Goal: Use online tool/utility: Utilize a website feature to perform a specific function

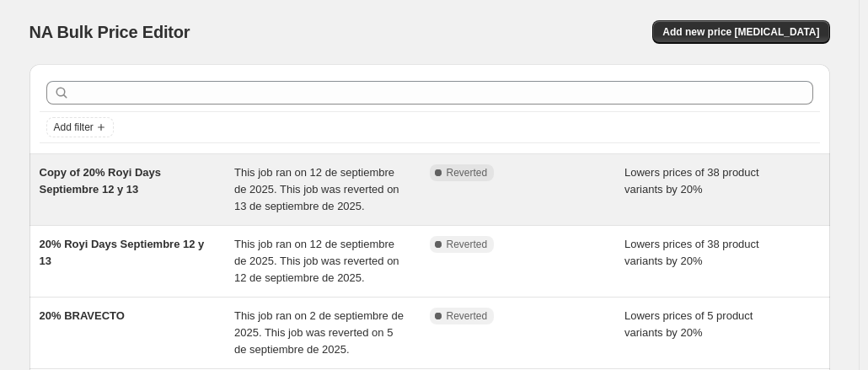
drag, startPoint x: 128, startPoint y: 173, endPoint x: 102, endPoint y: 187, distance: 29.8
click at [102, 187] on span "Copy of 20% Royi Days Septiembre 12 y 13" at bounding box center [101, 180] width 122 height 29
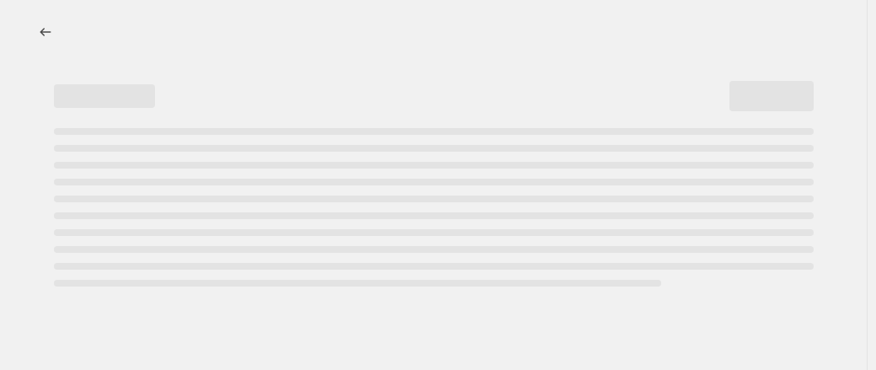
select select "percentage"
select select "pp"
select select "collection"
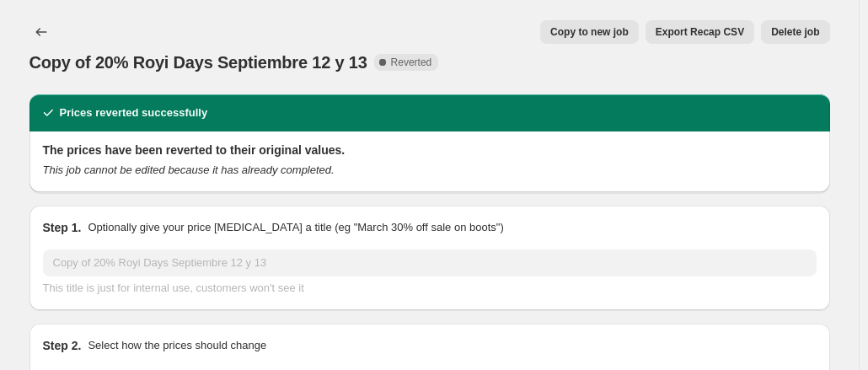
click at [575, 32] on span "Copy to new job" at bounding box center [589, 31] width 78 height 13
select select "percentage"
select select "pp"
select select "collection"
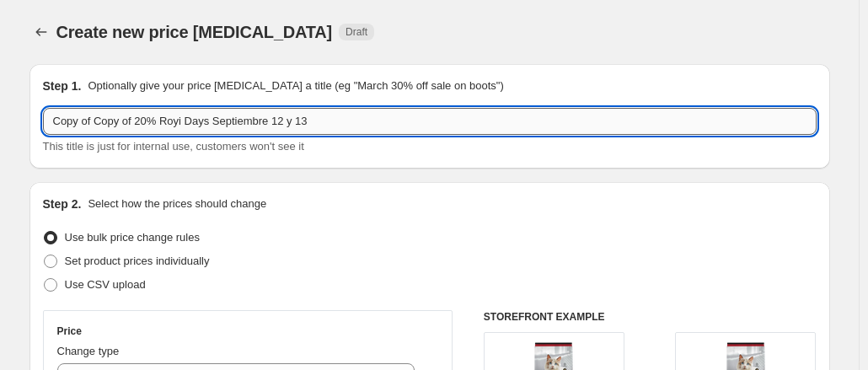
drag, startPoint x: 338, startPoint y: 127, endPoint x: 386, endPoint y: 132, distance: 48.3
click at [290, 129] on input "Copy of Copy of 20% Royi Days Septiembre 12 y 13" at bounding box center [429, 121] width 773 height 27
drag, startPoint x: 140, startPoint y: 119, endPoint x: -83, endPoint y: 113, distance: 222.5
click at [0, 113] on html "Home Settings Plans Skip to content Create new price change job. This page is r…" at bounding box center [434, 185] width 868 height 370
drag, startPoint x: 186, startPoint y: 122, endPoint x: 135, endPoint y: 131, distance: 52.2
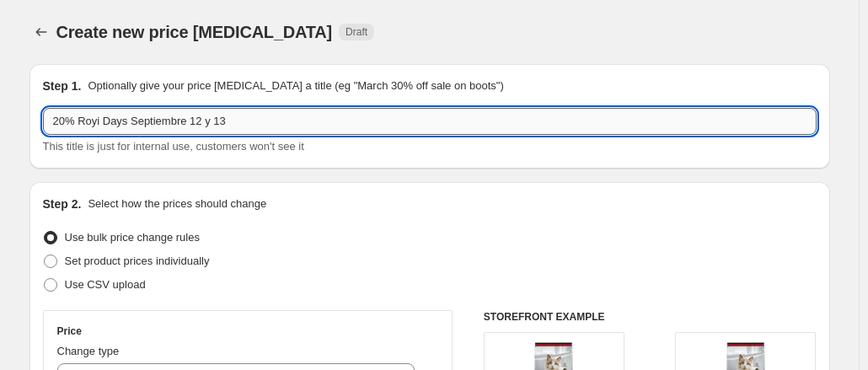
click at [131, 124] on input "20% Royi Days Septiembre 12 y 13" at bounding box center [429, 121] width 773 height 27
drag, startPoint x: 299, startPoint y: 117, endPoint x: 230, endPoint y: 122, distance: 69.3
click at [230, 122] on input "20% Royi Days Septiembbre 26 y 27 12 y 13" at bounding box center [429, 121] width 773 height 27
type input "20% Royi Days Septiembbre 26 y 27"
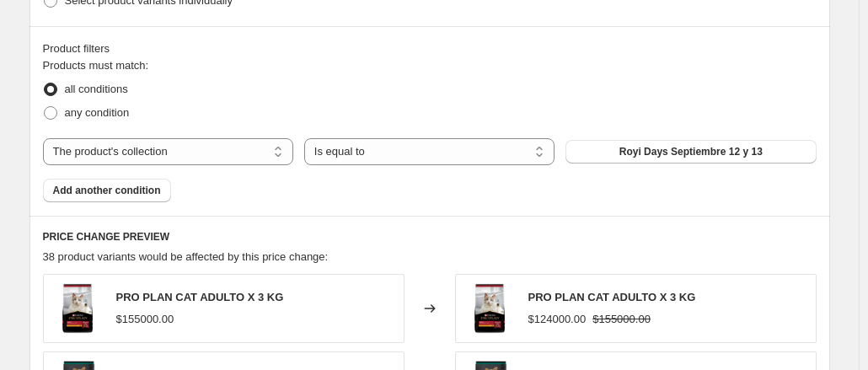
scroll to position [1180, 0]
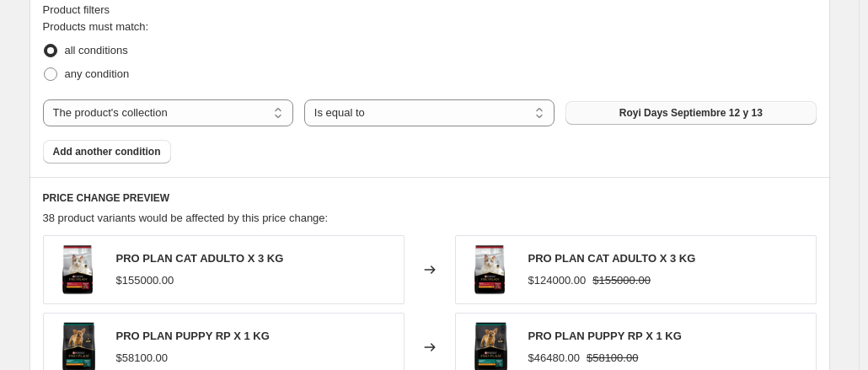
click at [673, 119] on span "Royi Days Septiembre 12 y 13" at bounding box center [690, 112] width 143 height 13
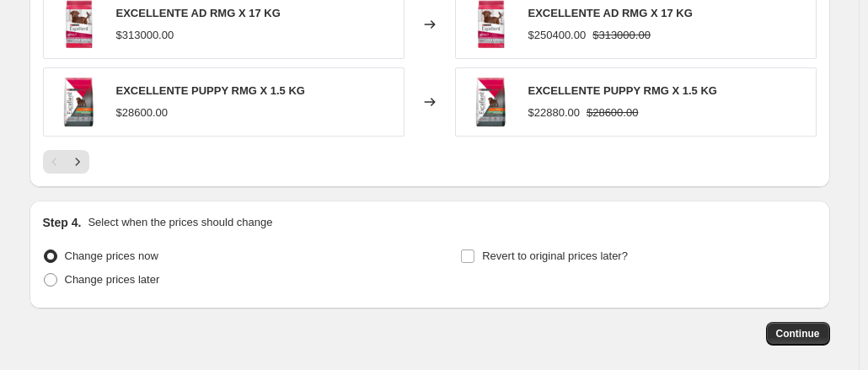
scroll to position [1731, 0]
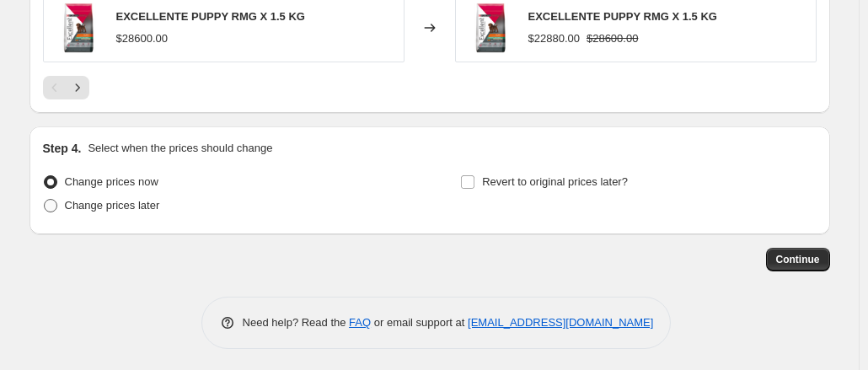
click at [54, 204] on span at bounding box center [50, 205] width 13 height 13
click at [45, 200] on input "Change prices later" at bounding box center [44, 199] width 1 height 1
radio input "true"
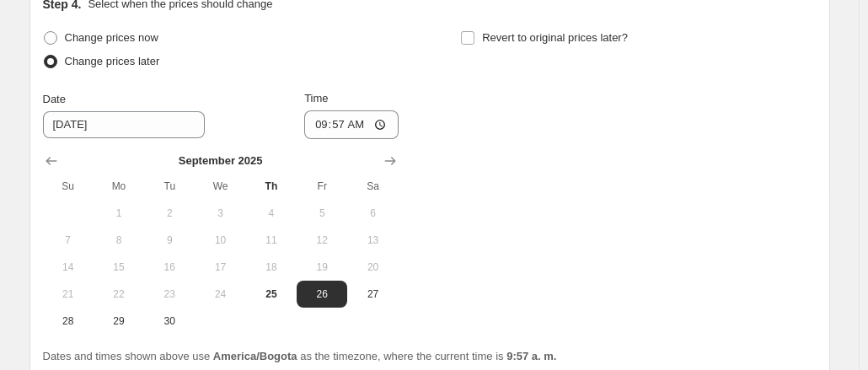
scroll to position [1900, 0]
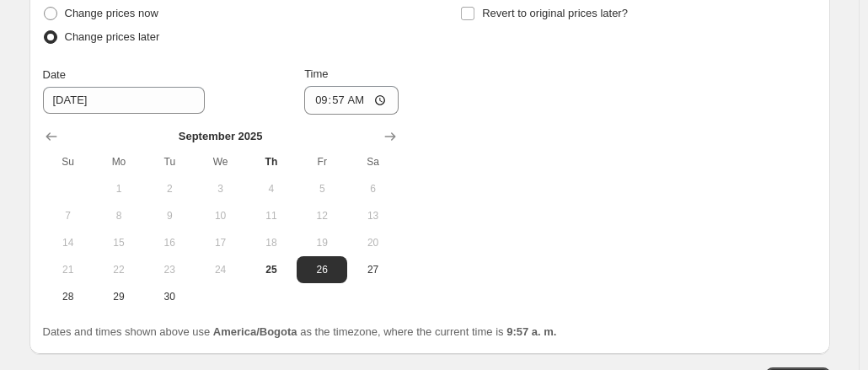
click at [559, 213] on div "Change prices now Change prices later Date 9/26/2025 Time 09:57 September 2025 …" at bounding box center [429, 156] width 773 height 308
click at [381, 97] on input "09:57" at bounding box center [351, 100] width 94 height 29
type input "01:00"
click at [554, 203] on div "Change prices now Change prices later Date 9/26/2025 Time 01:00 September 2025 …" at bounding box center [429, 156] width 773 height 308
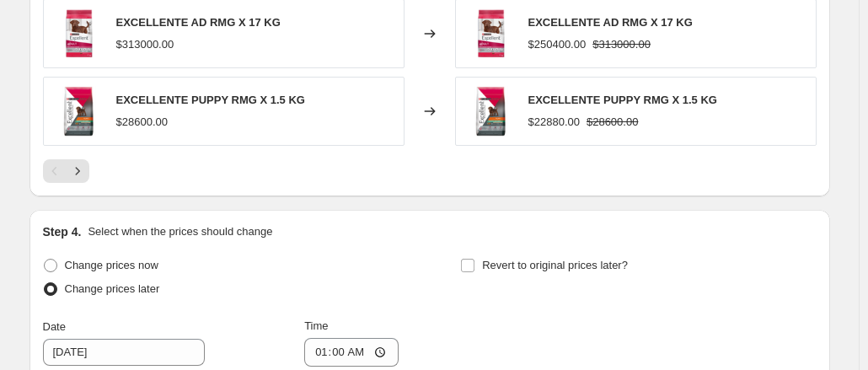
scroll to position [1767, 0]
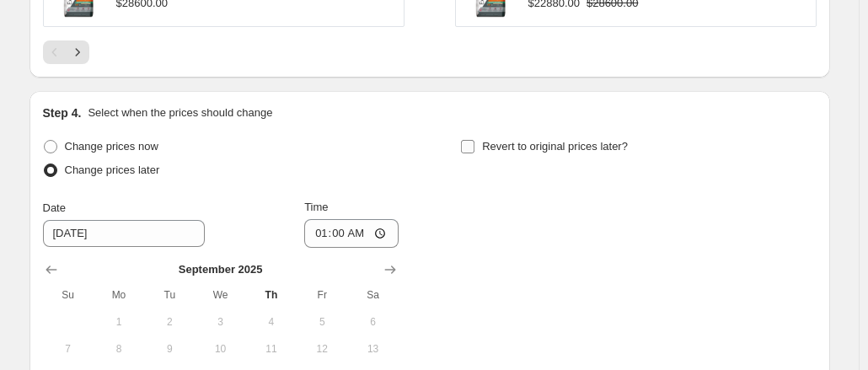
click at [474, 140] on input "Revert to original prices later?" at bounding box center [467, 146] width 13 height 13
checkbox input "true"
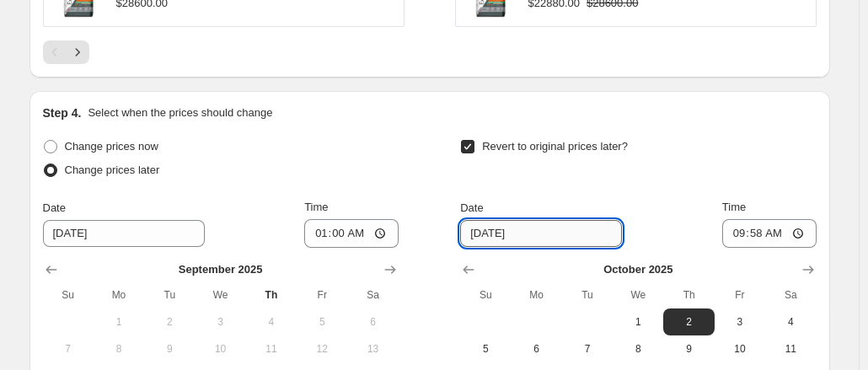
click at [556, 233] on input "10/2/2025" at bounding box center [541, 233] width 162 height 27
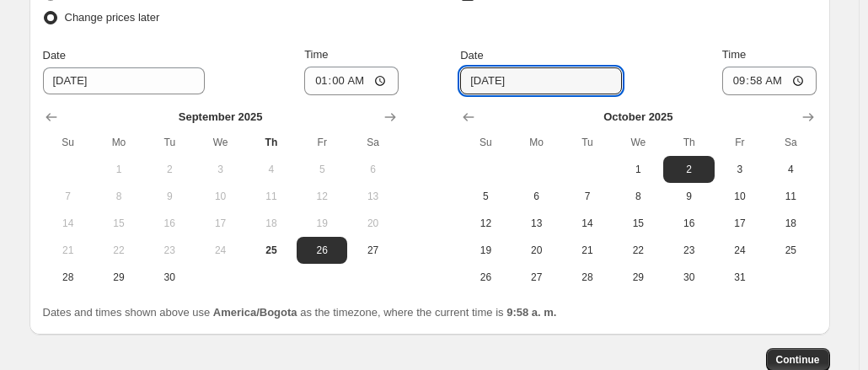
scroll to position [1935, 0]
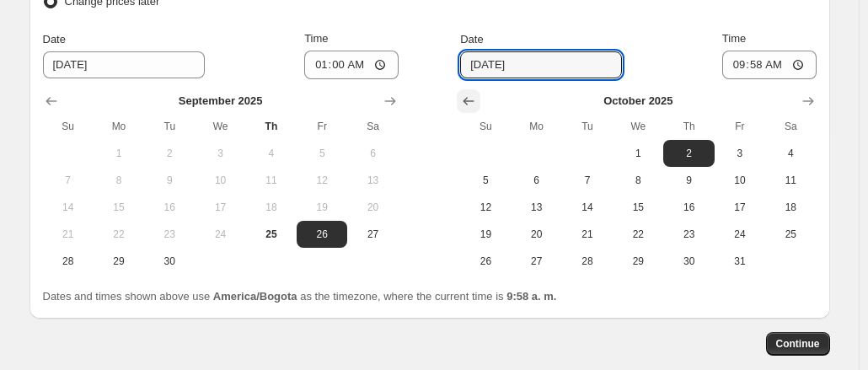
click at [472, 96] on icon "Show previous month, September 2025" at bounding box center [468, 101] width 17 height 17
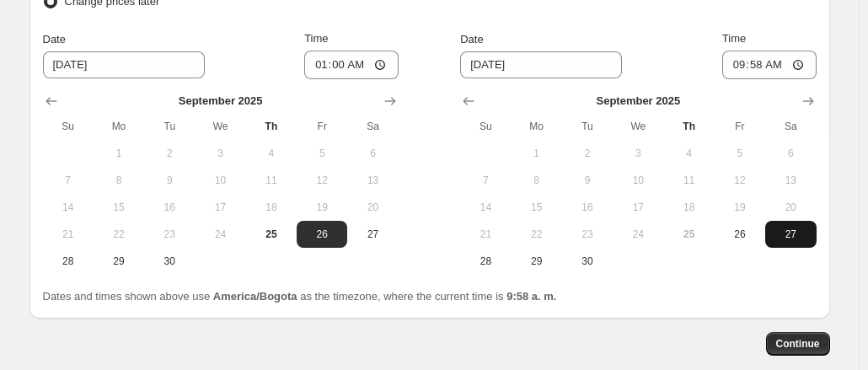
click at [803, 230] on span "27" at bounding box center [790, 233] width 37 height 13
type input "9/27/2025"
click at [655, 21] on div "Revert to original prices later? Date 9/27/2025 Time 09:58 September 2025 Su Mo…" at bounding box center [638, 120] width 356 height 308
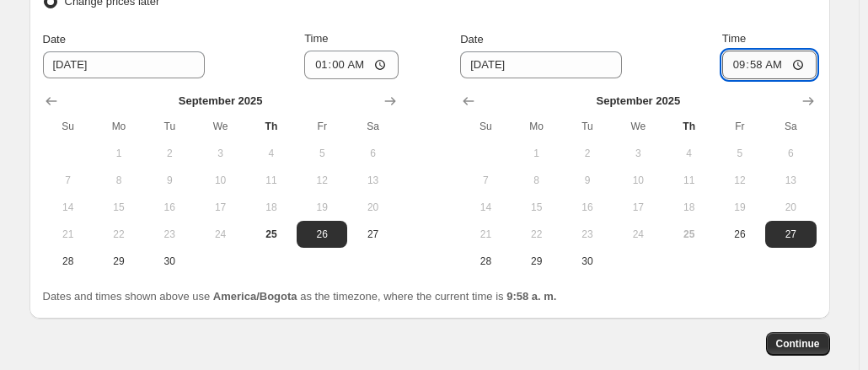
click at [802, 60] on input "09:58" at bounding box center [769, 65] width 94 height 29
type input "23:59"
click at [654, 30] on div "Date 9/27/2025 Time 23:59" at bounding box center [638, 54] width 356 height 49
click at [807, 341] on span "Continue" at bounding box center [798, 343] width 44 height 13
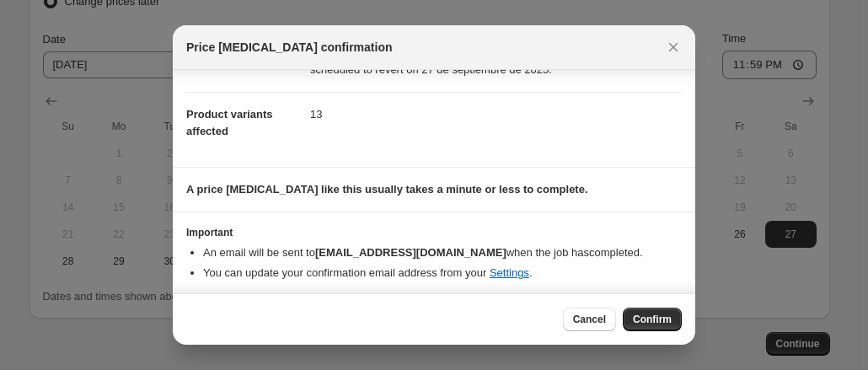
scroll to position [179, 0]
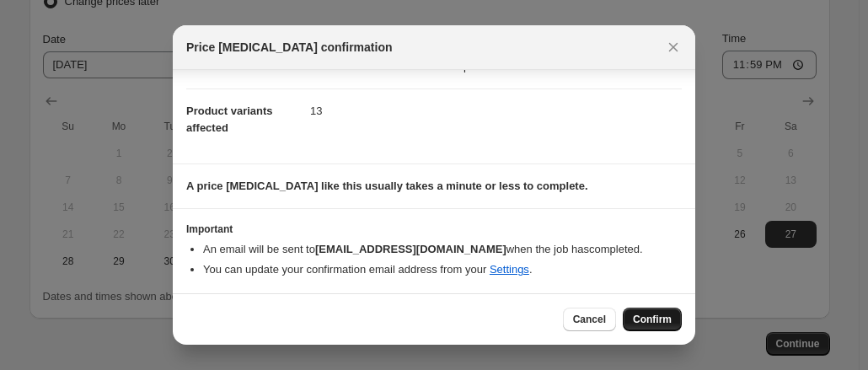
click at [654, 315] on span "Confirm" at bounding box center [652, 319] width 39 height 13
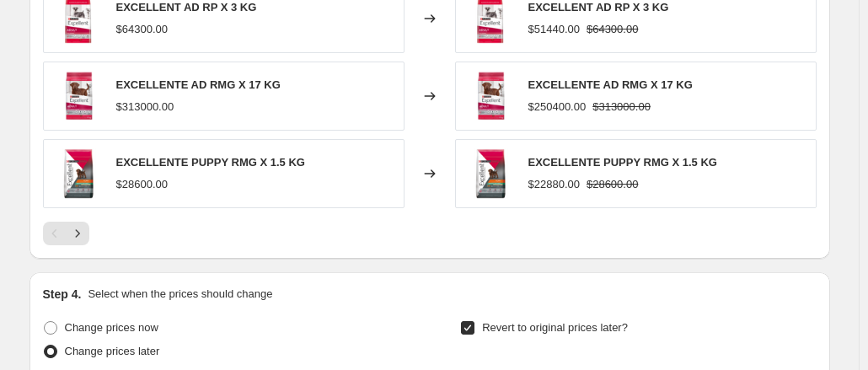
scroll to position [1718, 0]
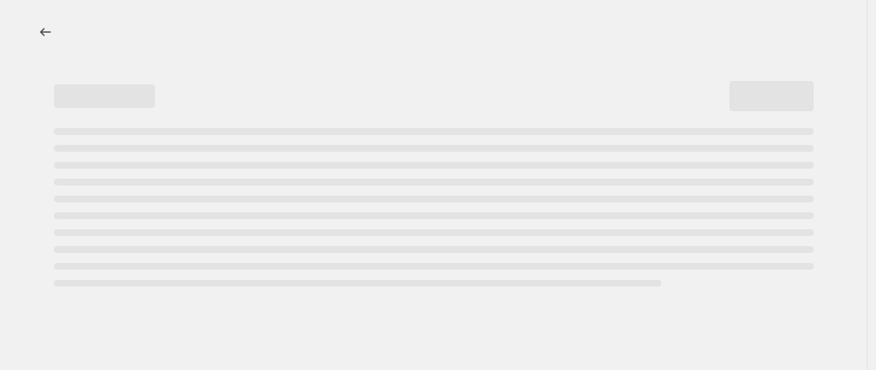
select select "percentage"
select select "pp"
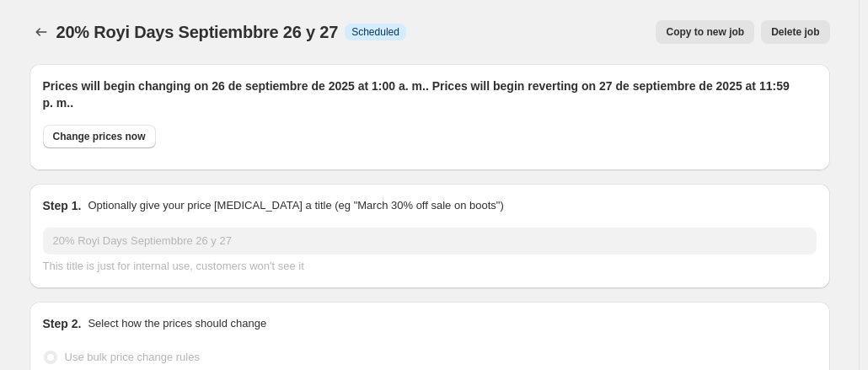
select select "collection"
